Goal: Information Seeking & Learning: Learn about a topic

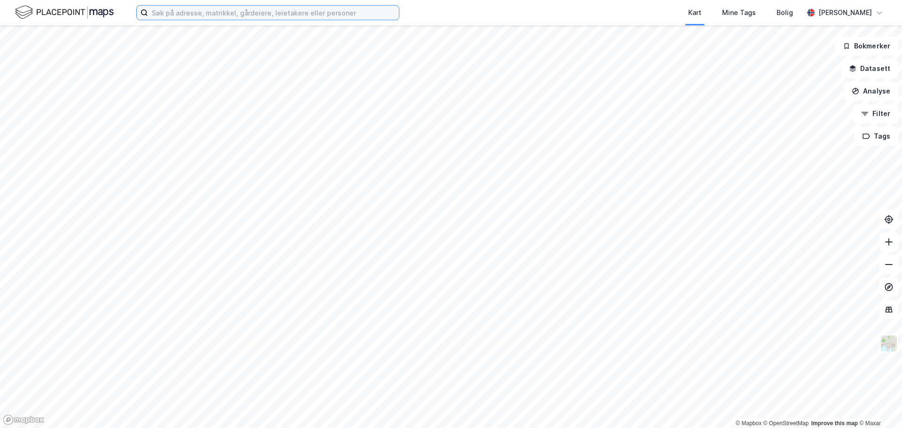
click at [244, 16] on input at bounding box center [273, 13] width 251 height 14
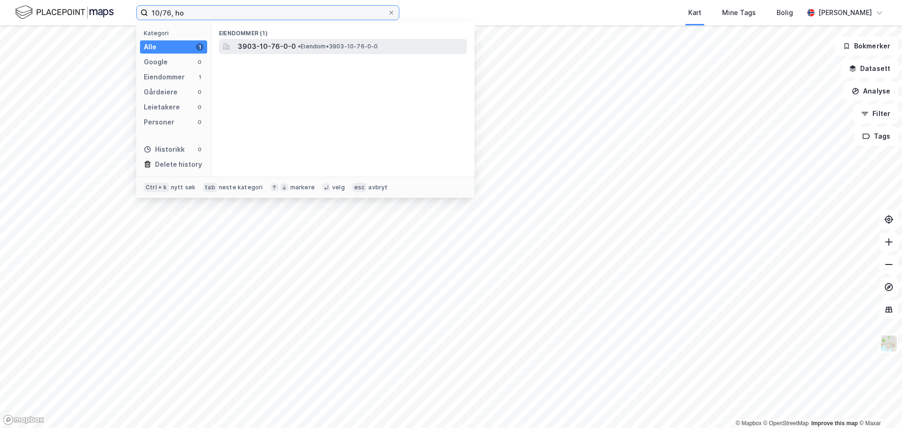
type input "10/76, ho"
click at [264, 40] on div "3903-10-76-0-0 • Eiendom • 3903-10-76-0-0" at bounding box center [343, 46] width 248 height 15
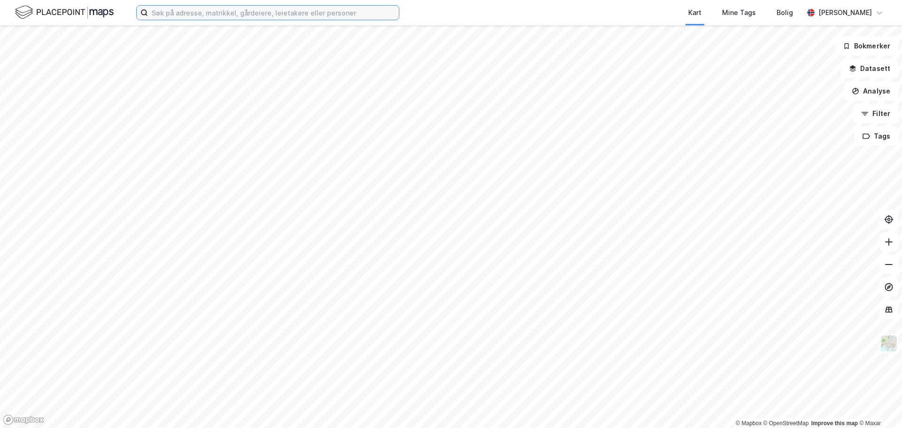
click at [238, 16] on input at bounding box center [273, 13] width 251 height 14
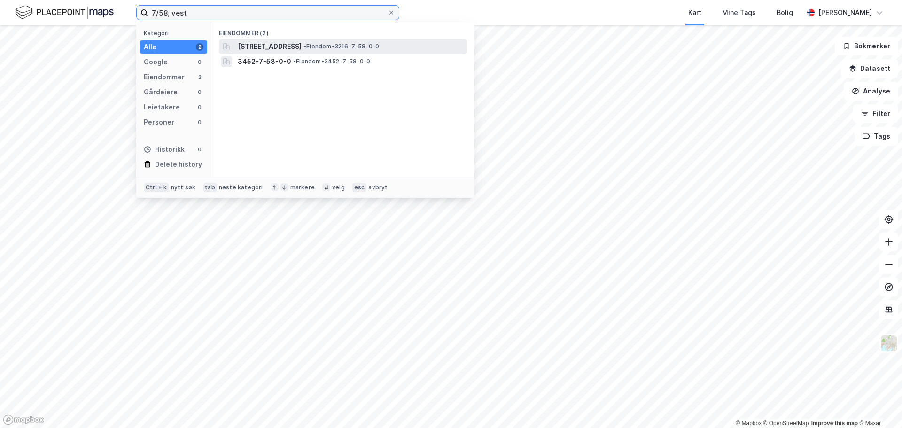
type input "7/58, vest"
click at [280, 45] on span "[STREET_ADDRESS]" at bounding box center [270, 46] width 64 height 11
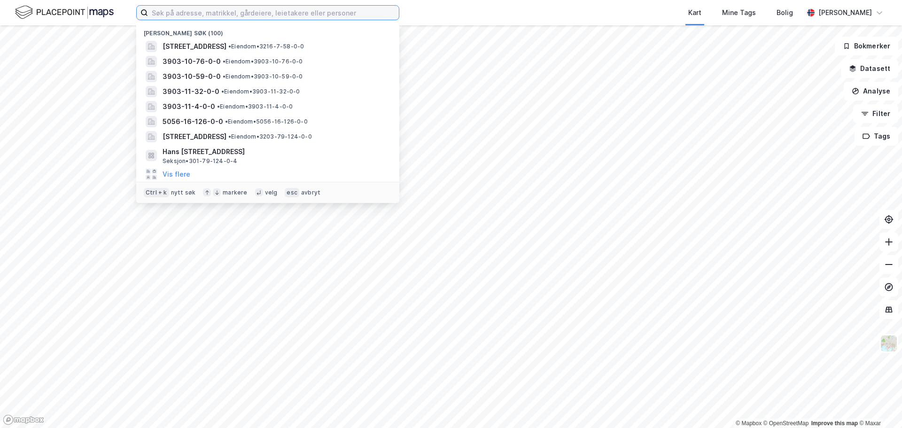
click at [327, 18] on input at bounding box center [273, 13] width 251 height 14
click at [242, 9] on input at bounding box center [273, 13] width 251 height 14
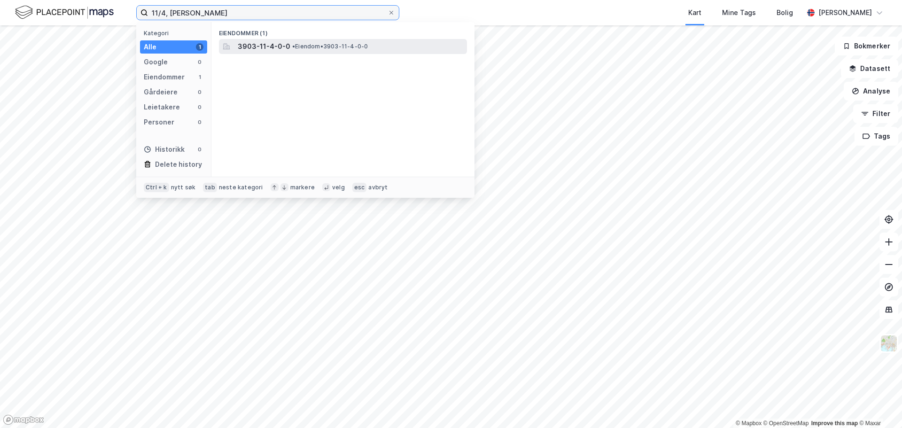
type input "11/4, [PERSON_NAME]"
click at [271, 43] on span "3903-11-4-0-0" at bounding box center [264, 46] width 53 height 11
